Goal: Transaction & Acquisition: Purchase product/service

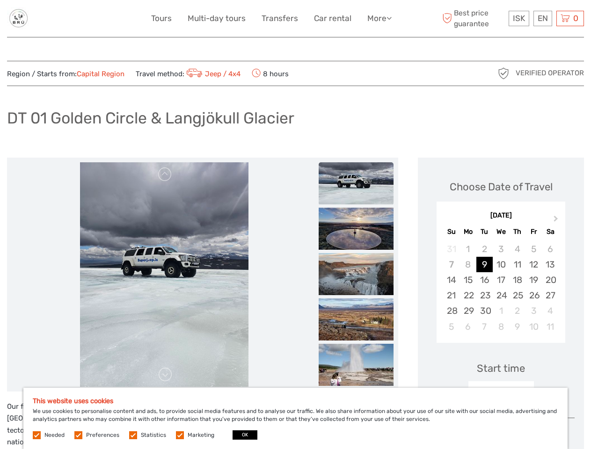
click at [379, 18] on link "More" at bounding box center [380, 19] width 24 height 14
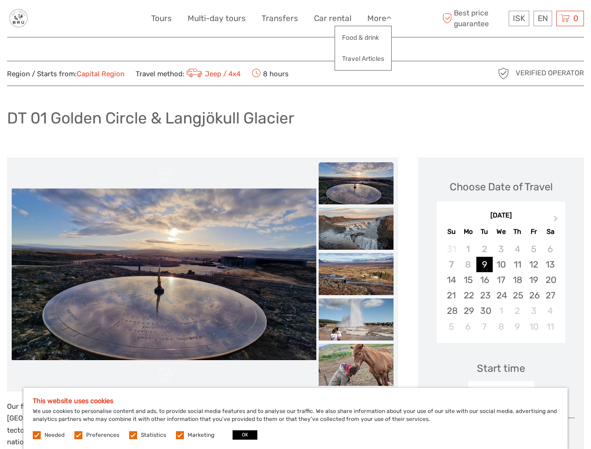
click at [390, 18] on icon at bounding box center [389, 18] width 5 height 8
click at [519, 18] on span "ISK" at bounding box center [519, 18] width 12 height 9
click at [543, 18] on div "EN English Español Deutsch" at bounding box center [543, 18] width 19 height 15
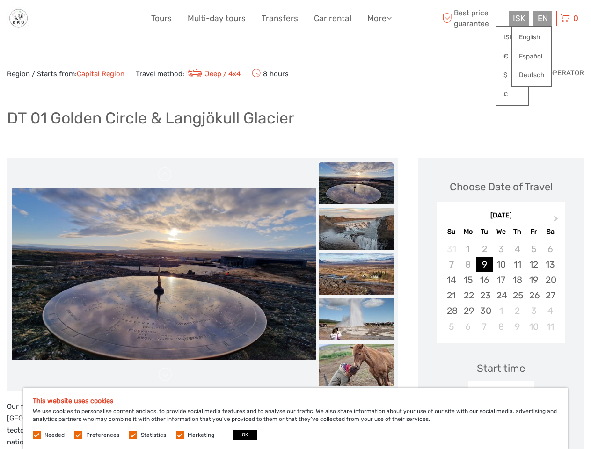
click at [570, 18] on div "0 Items Total 0 ISK Checkout The shopping cart is empty." at bounding box center [571, 18] width 28 height 15
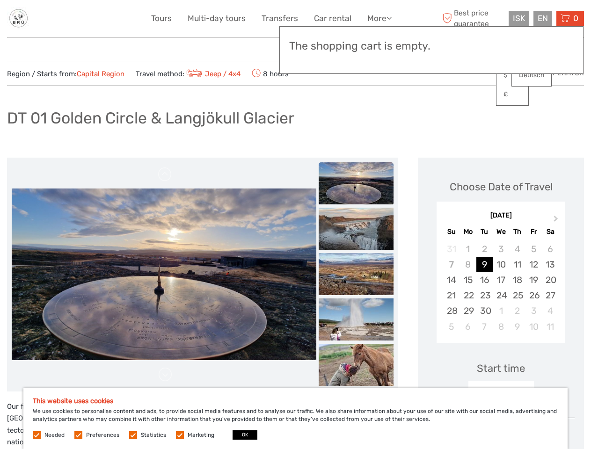
click at [164, 275] on img at bounding box center [164, 275] width 305 height 172
click at [165, 175] on link at bounding box center [165, 174] width 15 height 15
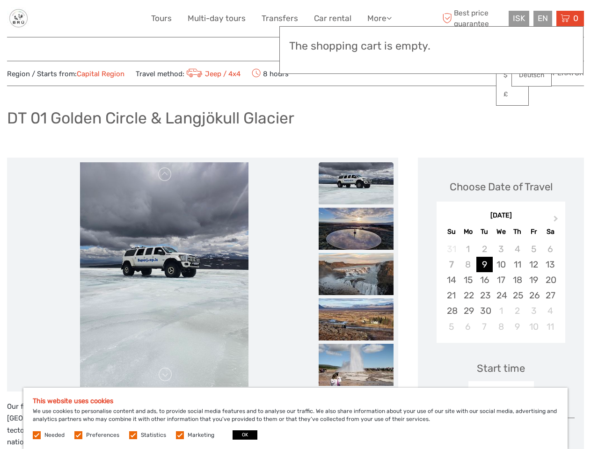
click at [165, 375] on link at bounding box center [165, 375] width 15 height 15
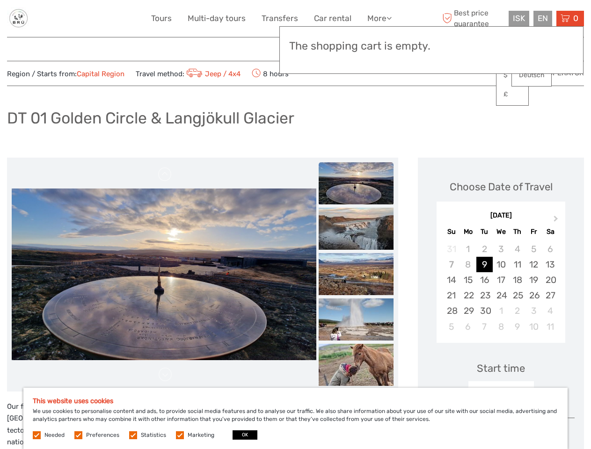
click at [356, 48] on h3 "The shopping cart is empty." at bounding box center [431, 46] width 285 height 13
click at [356, 47] on h3 "The shopping cart is empty." at bounding box center [431, 46] width 285 height 13
